Goal: Task Accomplishment & Management: Use online tool/utility

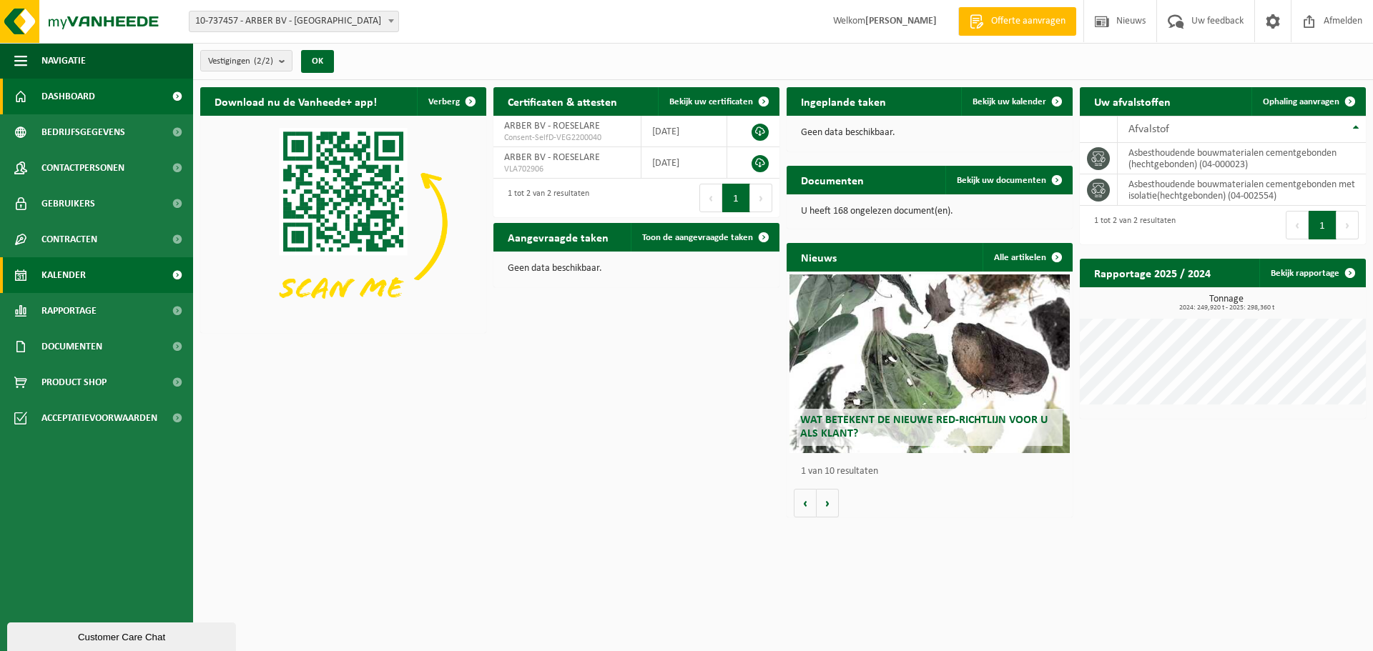
click at [88, 270] on link "Kalender" at bounding box center [96, 275] width 193 height 36
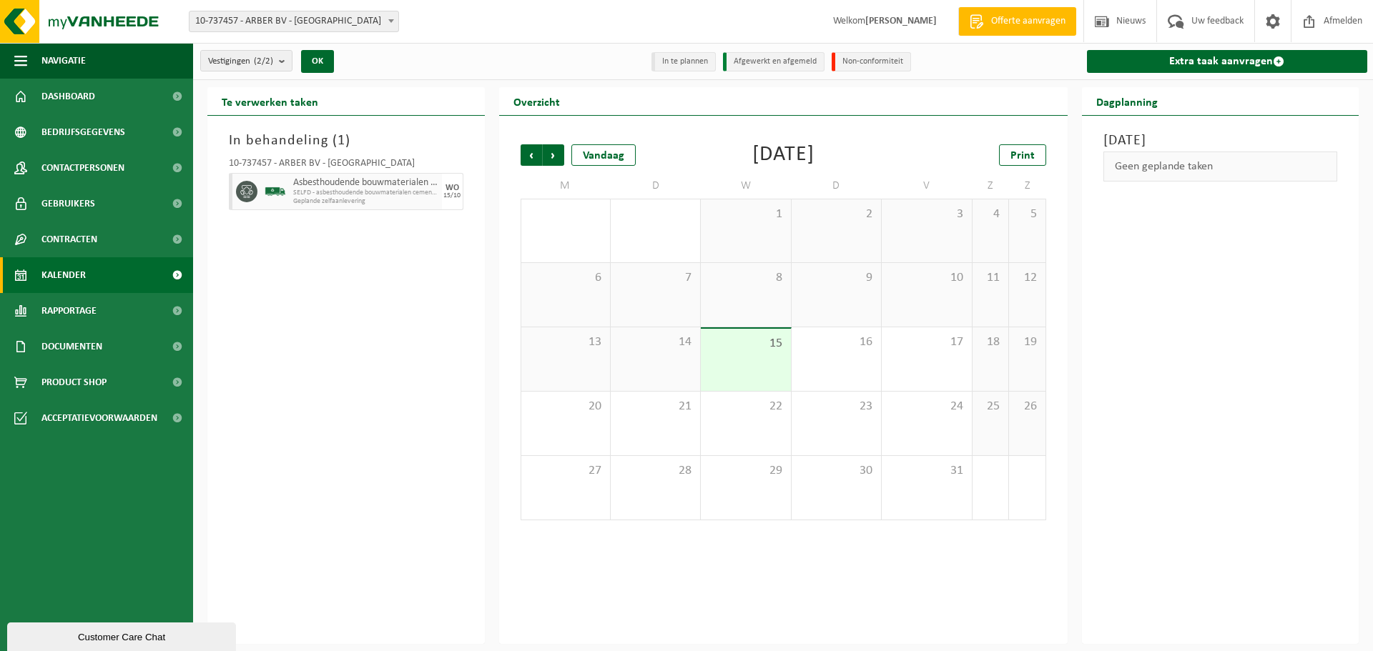
click at [724, 358] on div "15" at bounding box center [745, 360] width 89 height 62
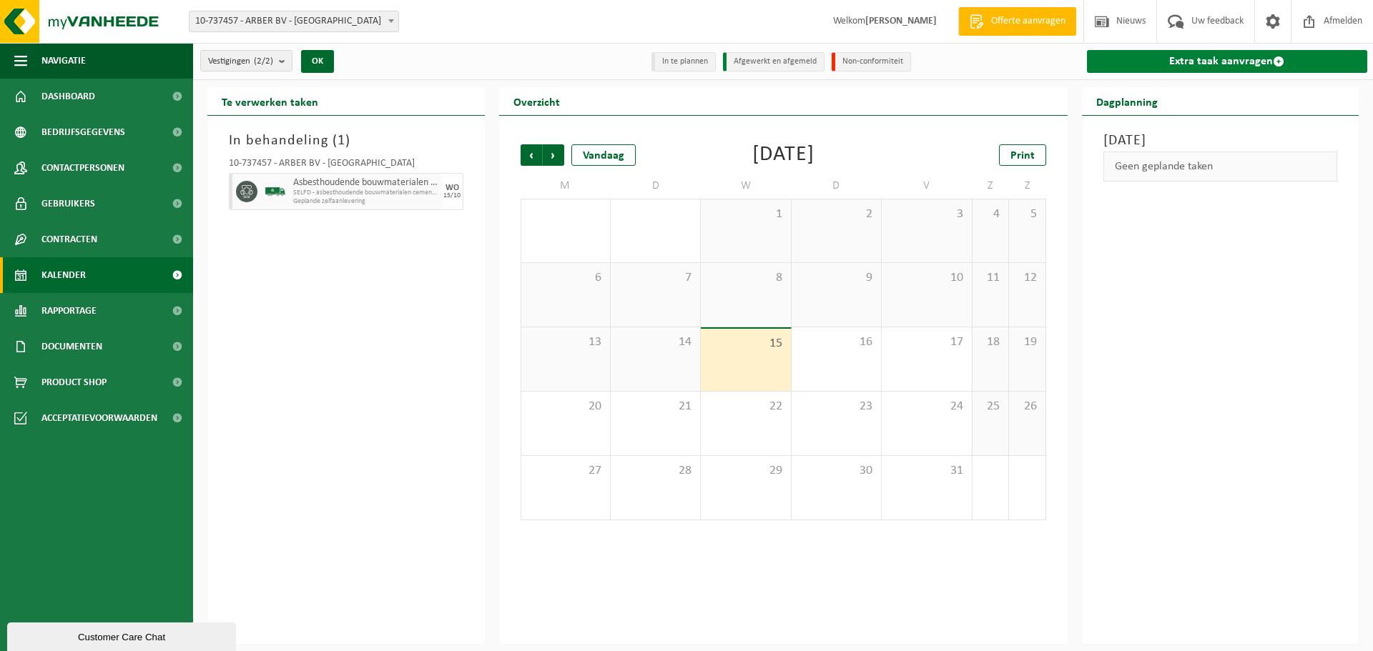
click at [1169, 69] on link "Extra taak aanvragen" at bounding box center [1227, 61] width 281 height 23
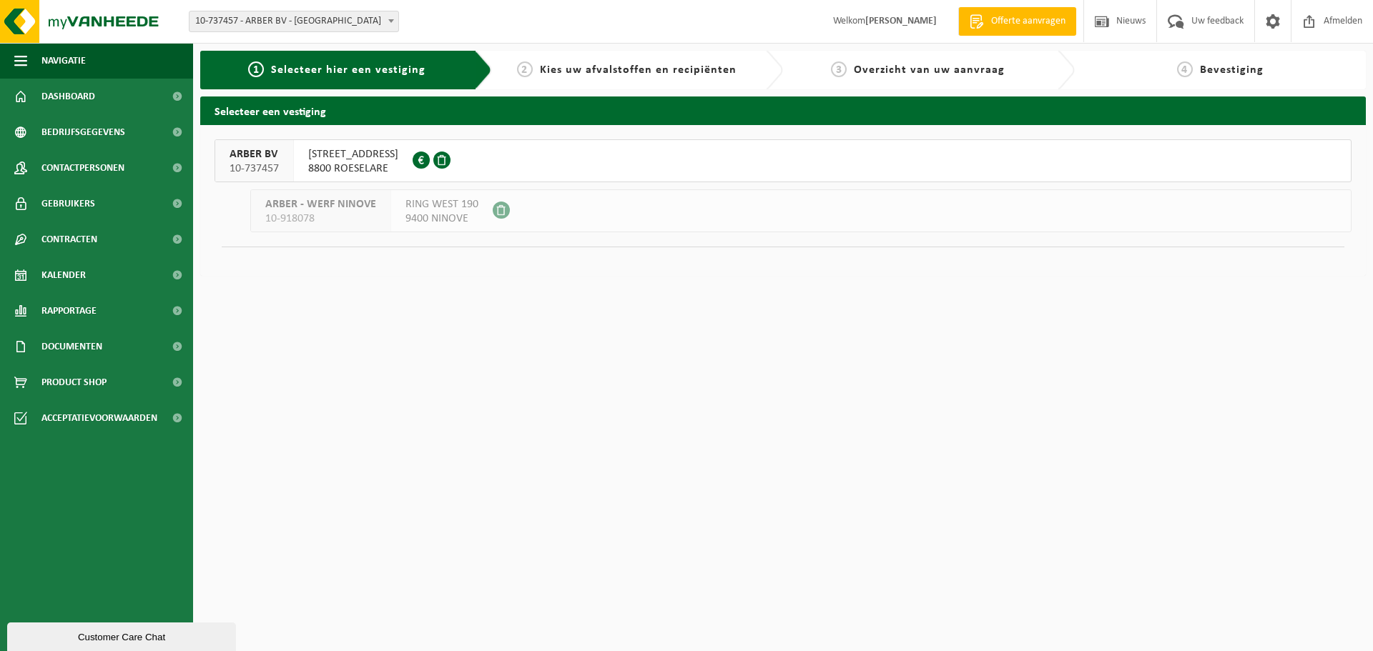
click at [345, 160] on span "[STREET_ADDRESS]" at bounding box center [353, 154] width 90 height 14
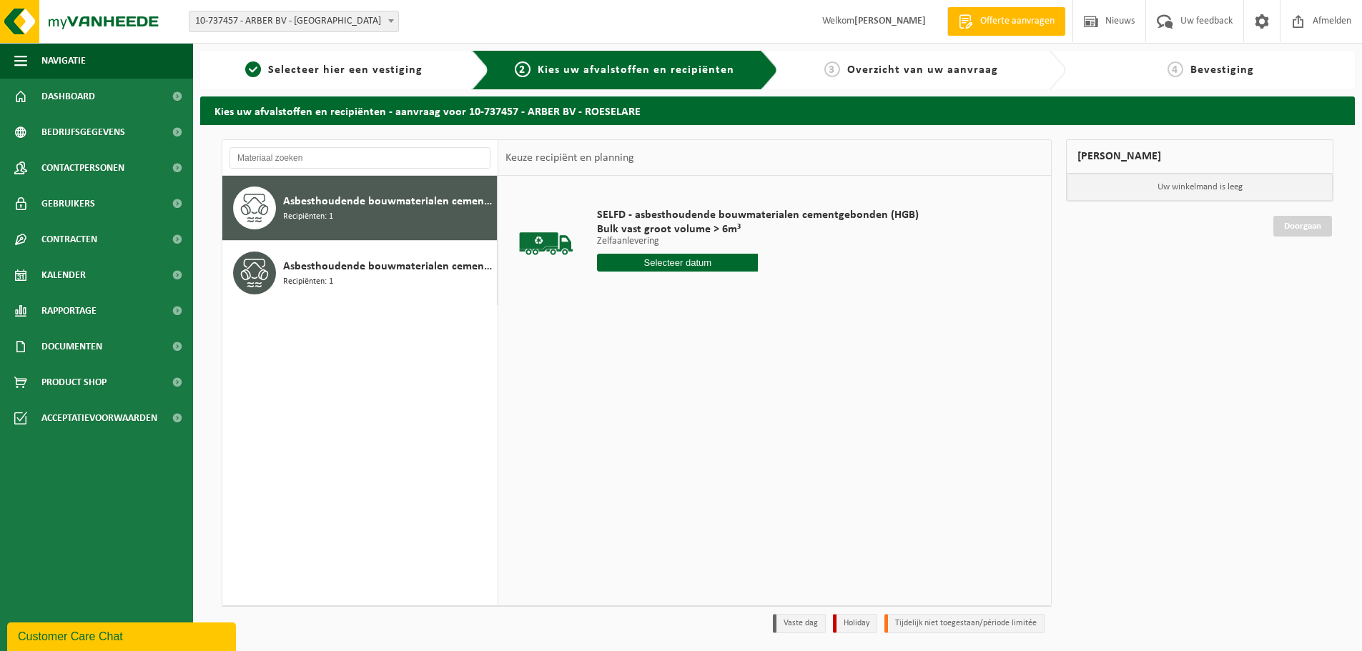
click at [689, 266] on input "text" at bounding box center [677, 263] width 161 height 18
click at [664, 386] on div "15" at bounding box center [661, 389] width 25 height 23
type input "Van 2025-10-15"
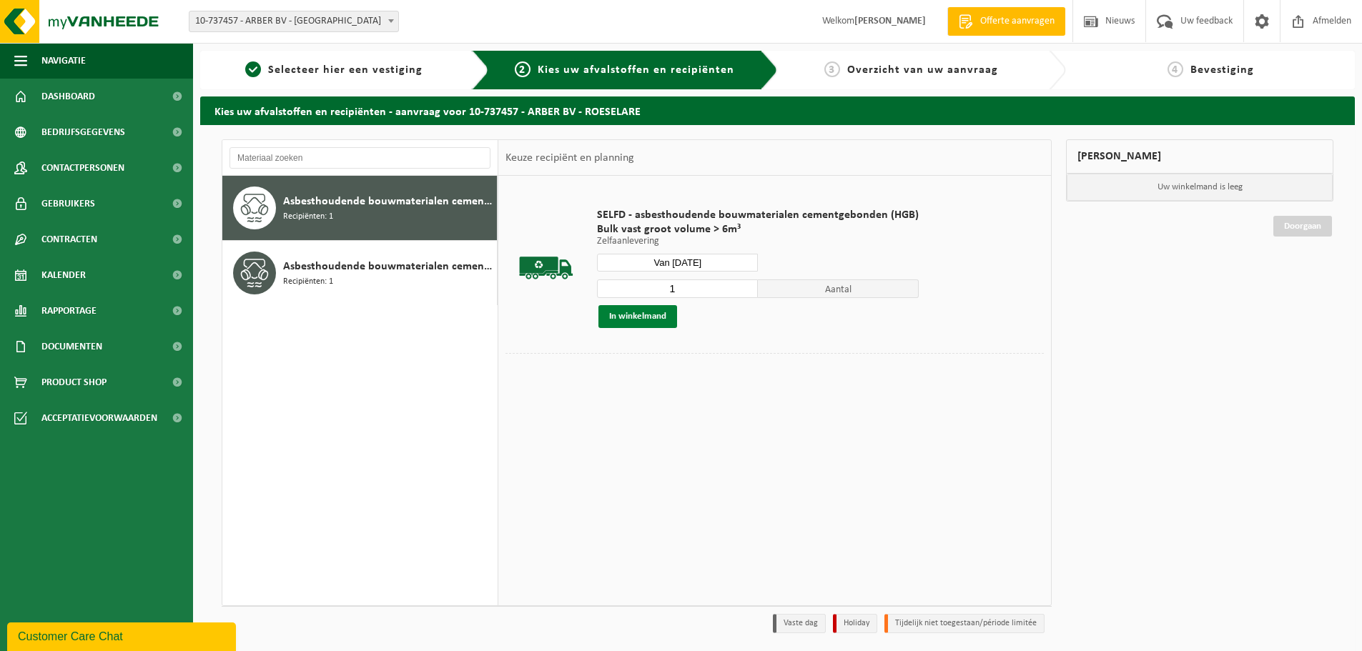
click at [649, 318] on button "In winkelmand" at bounding box center [638, 316] width 79 height 23
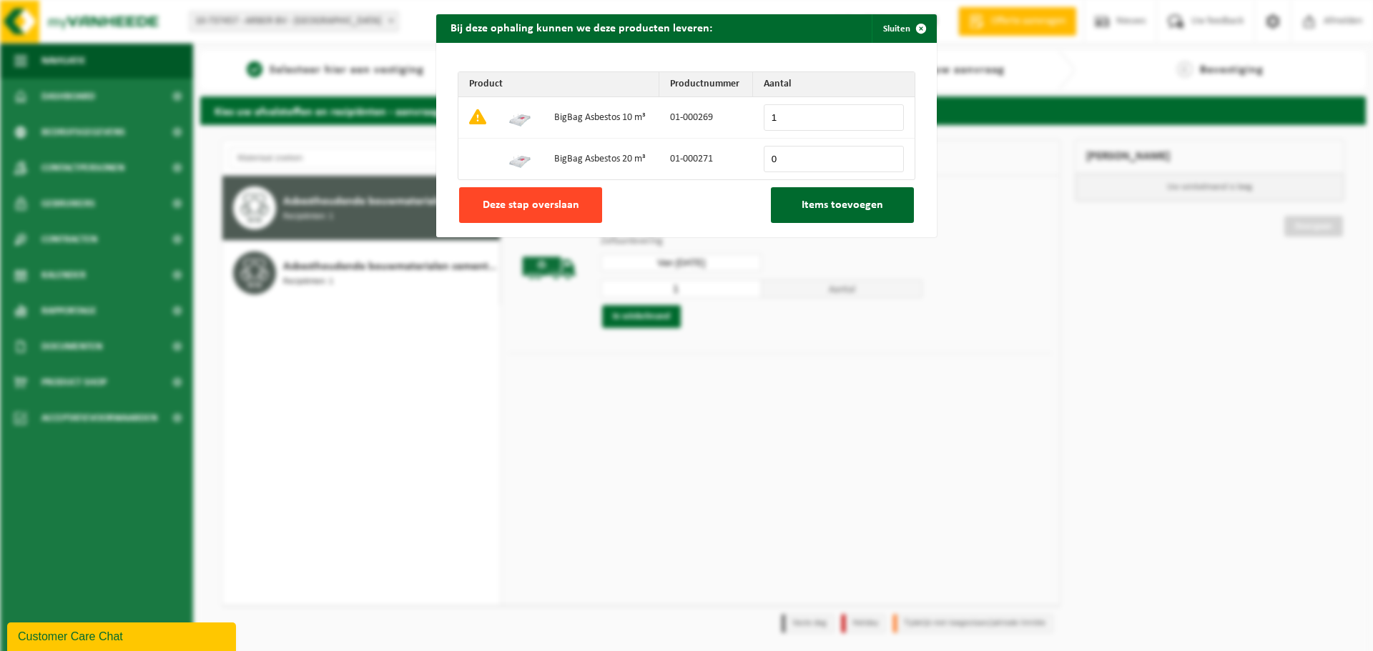
click at [538, 203] on span "Deze stap overslaan" at bounding box center [531, 205] width 97 height 11
type input "0"
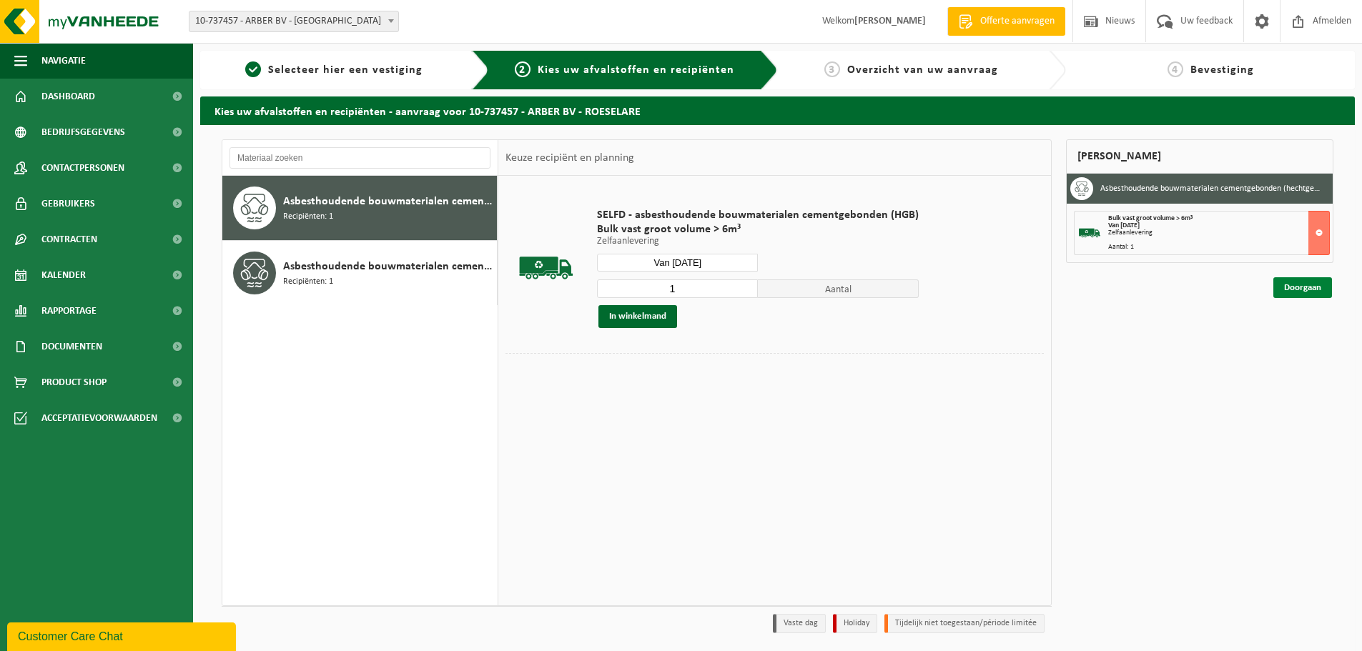
click at [1276, 285] on link "Doorgaan" at bounding box center [1303, 287] width 59 height 21
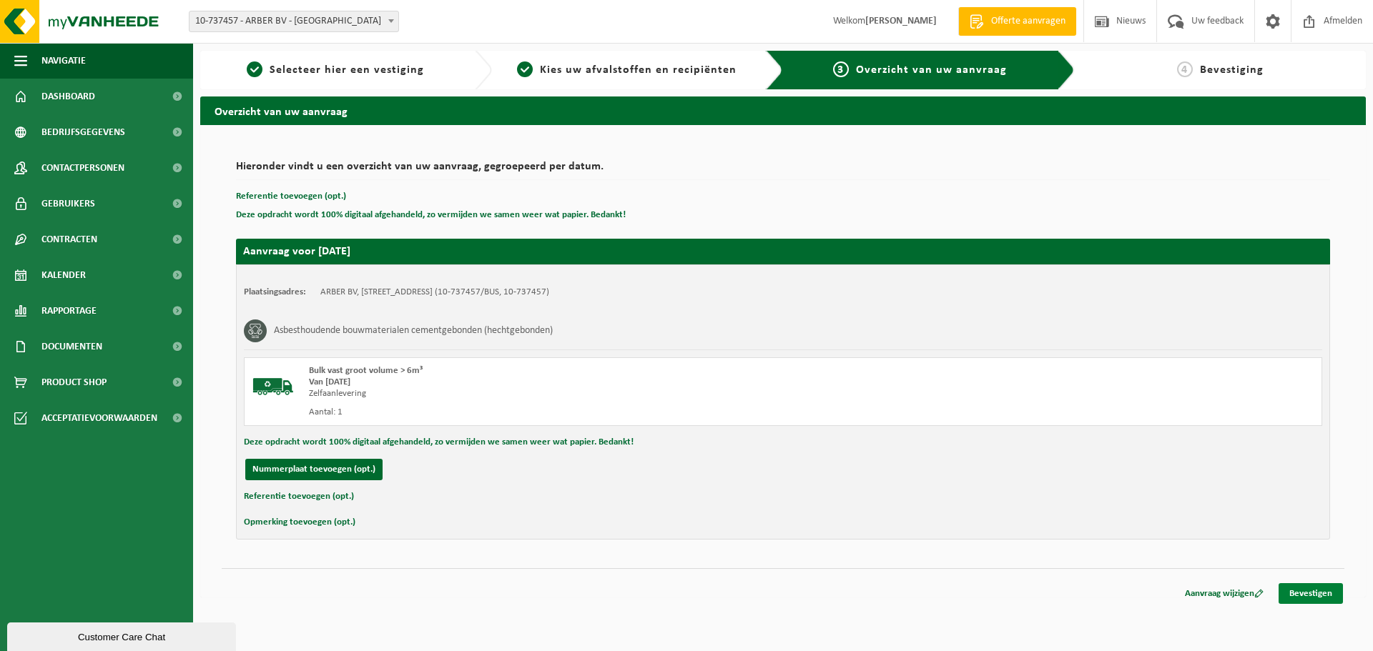
click at [1299, 593] on link "Bevestigen" at bounding box center [1311, 594] width 64 height 21
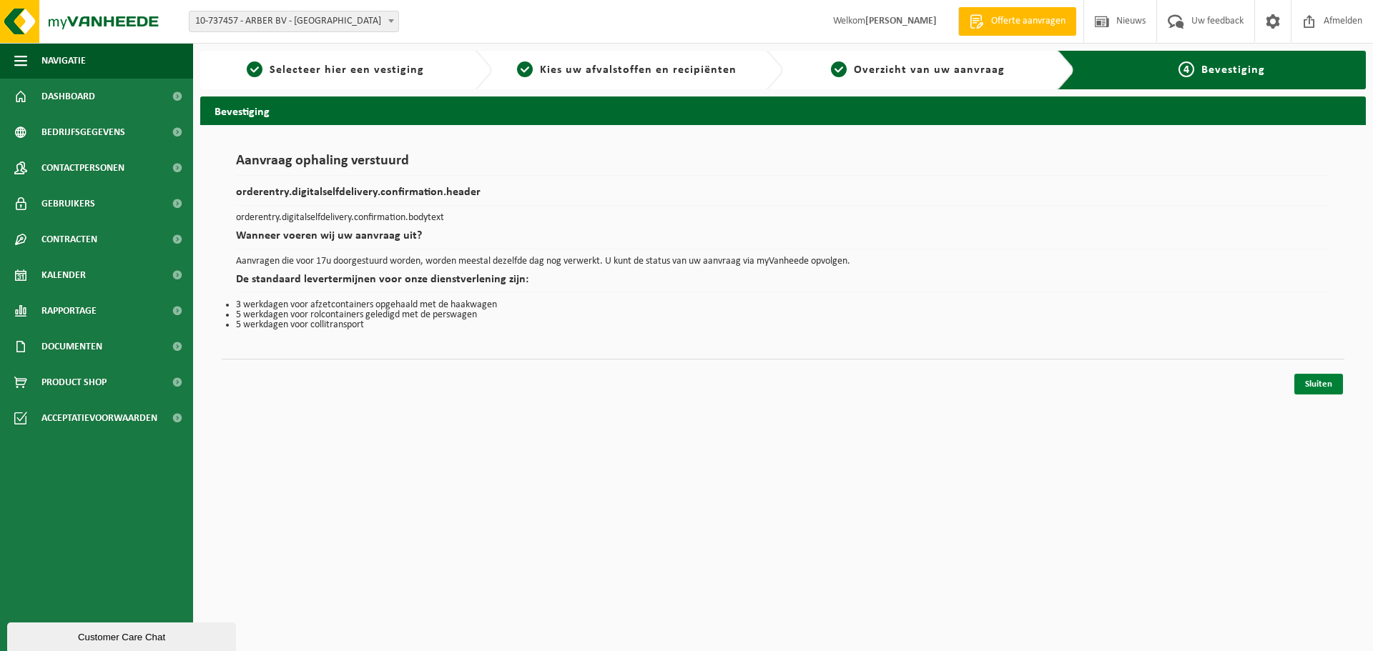
click at [1311, 378] on link "Sluiten" at bounding box center [1318, 384] width 49 height 21
